Goal: Task Accomplishment & Management: Manage account settings

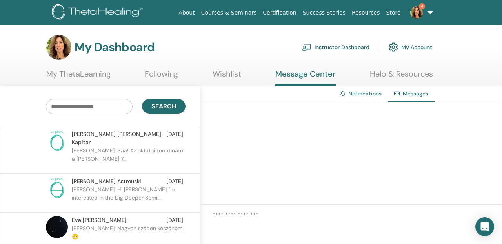
click at [370, 40] on link "Instructor Dashboard" at bounding box center [335, 46] width 67 height 17
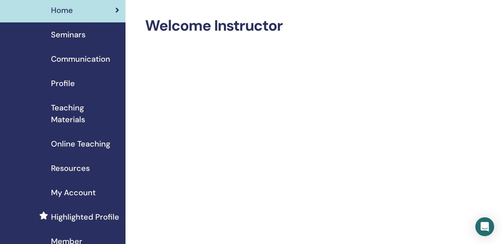
scroll to position [29, 0]
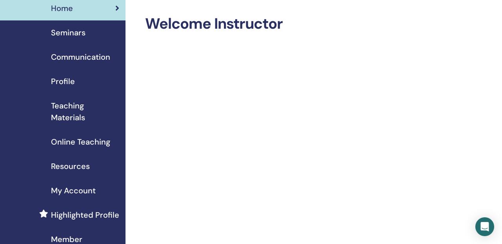
click at [64, 27] on span "Seminars" at bounding box center [68, 33] width 35 height 12
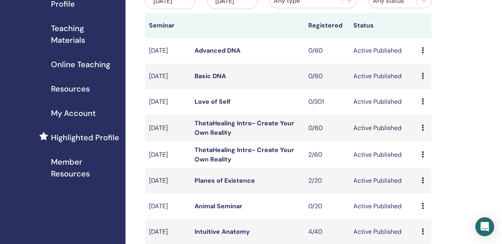
scroll to position [109, 0]
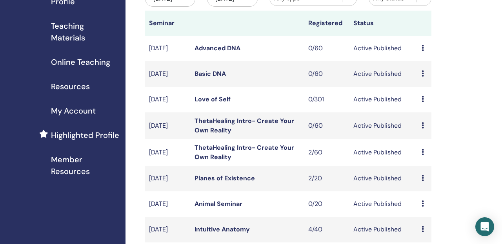
click at [217, 139] on td "ThetaHealing Intro- Create Your Own Reality" at bounding box center [248, 152] width 114 height 27
click at [220, 143] on link "ThetaHealing Intro- Create Your Own Reality" at bounding box center [245, 152] width 100 height 18
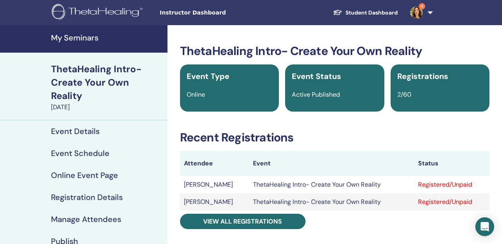
click at [66, 56] on div "ThetaHealing Intro- Create Your Own Reality [DATE]" at bounding box center [84, 86] width 168 height 67
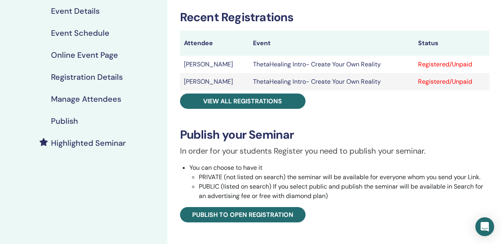
scroll to position [123, 0]
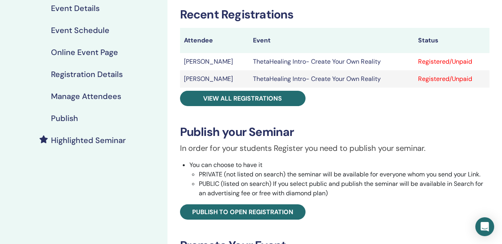
drag, startPoint x: 291, startPoint y: 205, endPoint x: 176, endPoint y: 208, distance: 115.8
click at [176, 208] on div "ThetaHealing Intro- Create Your Own Reality Event Type Online Event Status Acti…" at bounding box center [334, 151] width 325 height 460
copy link "[URL][DOMAIN_NAME]"
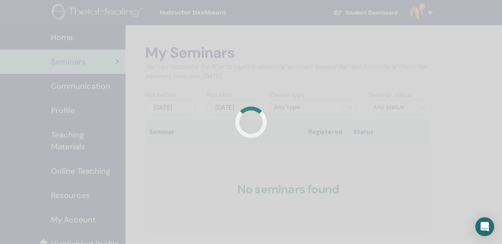
scroll to position [104, 0]
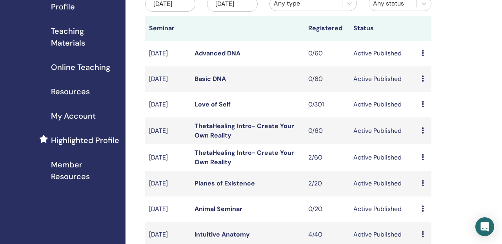
click at [220, 122] on link "ThetaHealing Intro- Create Your Own Reality" at bounding box center [245, 131] width 100 height 18
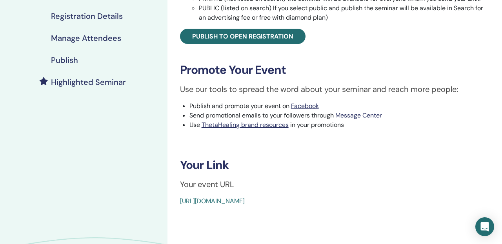
scroll to position [182, 0]
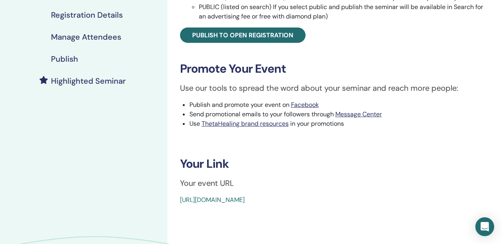
drag, startPoint x: 290, startPoint y: 64, endPoint x: 172, endPoint y: 63, distance: 117.7
click at [172, 63] on div "ThetaHealing Intro- Create Your Own Reality Event Type Online Event Status Acti…" at bounding box center [334, 33] width 325 height 342
copy link "[URL][DOMAIN_NAME]"
